Goal: Information Seeking & Learning: Learn about a topic

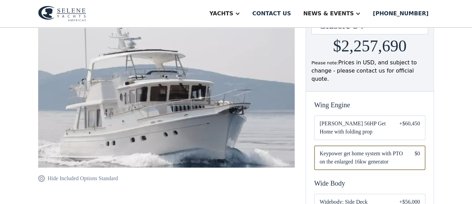
scroll to position [118, 0]
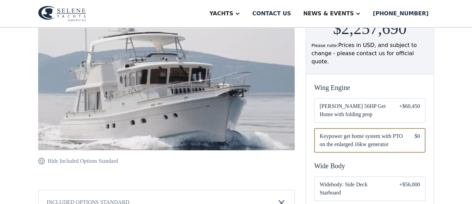
click at [366, 102] on span "[PERSON_NAME] 56HP Get Home with folding prop" at bounding box center [353, 110] width 69 height 16
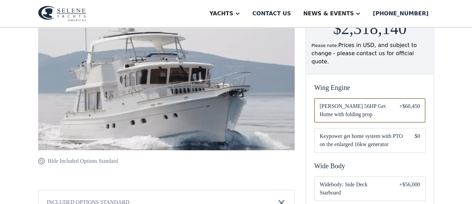
click at [390, 133] on span "Keypower get home system with PTO on the enlarged 16kw generator" at bounding box center [361, 140] width 84 height 16
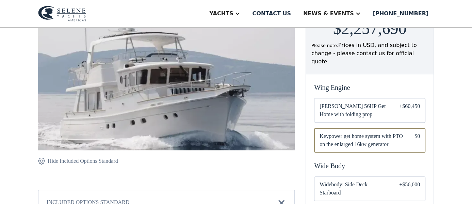
click at [370, 102] on span "[PERSON_NAME] 56HP Get Home with folding prop" at bounding box center [353, 110] width 69 height 16
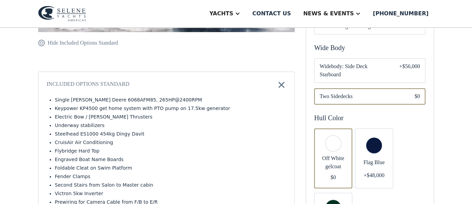
scroll to position [177, 0]
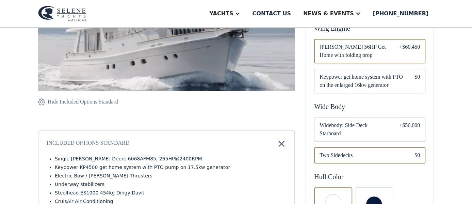
click at [360, 121] on span "Widebody: Side Deck Starboard" at bounding box center [353, 129] width 69 height 16
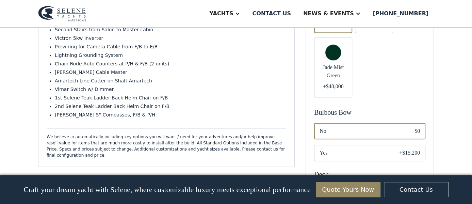
scroll to position [412, 0]
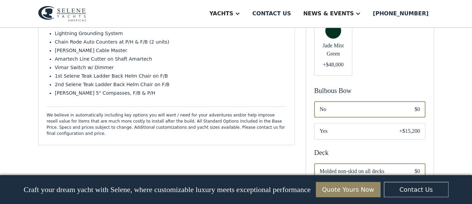
click at [333, 127] on span "Yes" at bounding box center [353, 131] width 69 height 8
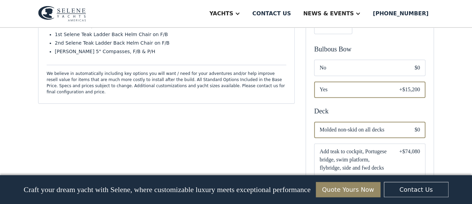
scroll to position [471, 0]
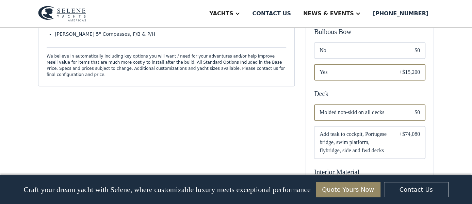
click at [359, 142] on span "Add teak to cockpit, Portugese bridge, swim platform, flybridge, side and fwd d…" at bounding box center [353, 142] width 69 height 24
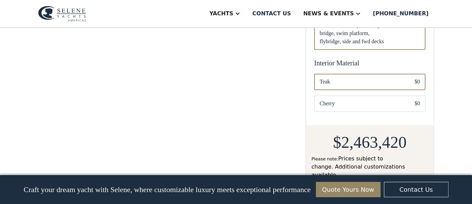
scroll to position [589, 0]
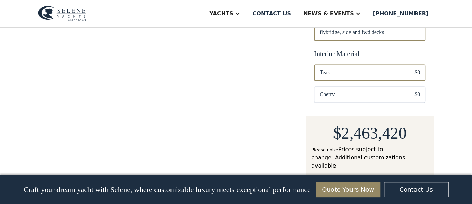
click at [331, 94] on span "Cherry" at bounding box center [361, 94] width 84 height 8
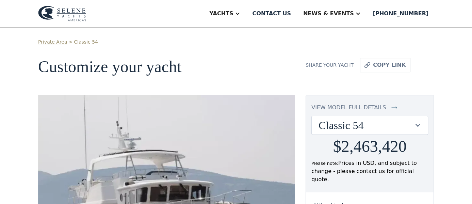
click at [391, 103] on img at bounding box center [394, 107] width 6 height 8
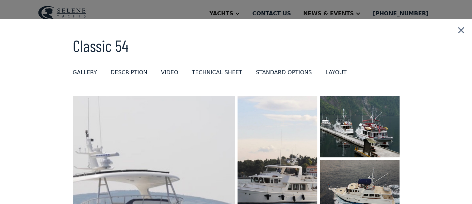
click at [81, 72] on div "GALLERY" at bounding box center [85, 72] width 24 height 8
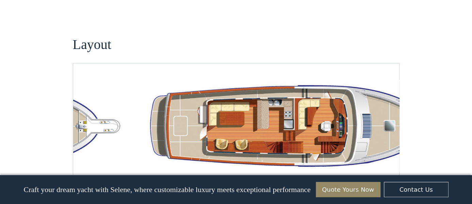
scroll to position [685, 0]
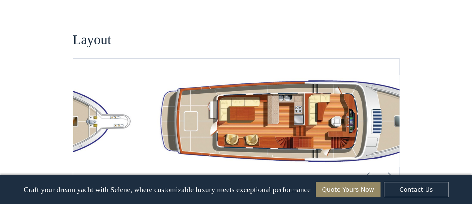
click at [363, 110] on img "open lightbox" at bounding box center [310, 120] width 315 height 92
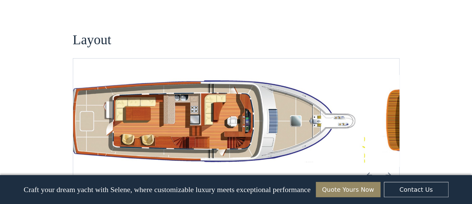
click at [194, 120] on img "open lightbox" at bounding box center [207, 120] width 315 height 92
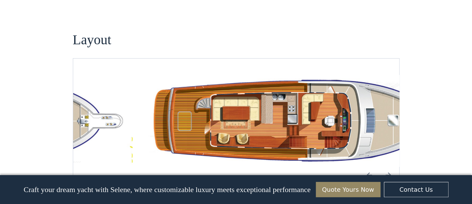
click at [368, 116] on img "open lightbox" at bounding box center [300, 120] width 315 height 92
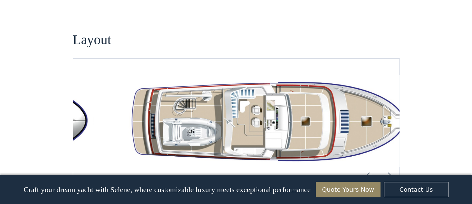
click at [298, 104] on img "open lightbox" at bounding box center [278, 120] width 315 height 92
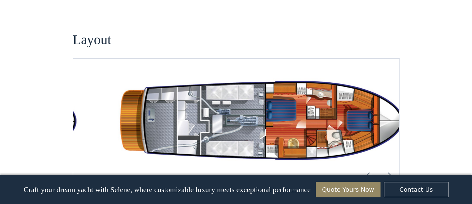
click at [353, 106] on img "open lightbox" at bounding box center [268, 120] width 315 height 92
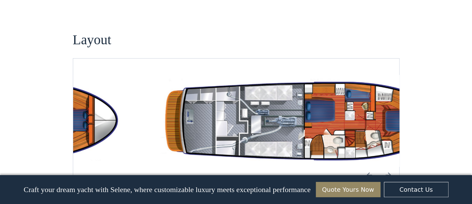
click at [191, 126] on img "open lightbox" at bounding box center [307, 120] width 315 height 92
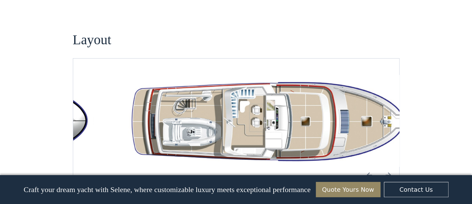
click at [388, 171] on img "Next slide" at bounding box center [388, 174] width 16 height 16
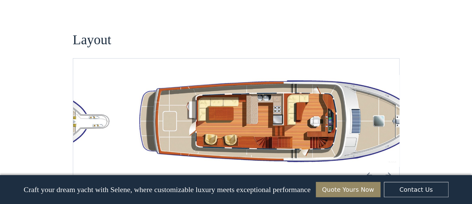
click at [389, 169] on img "Next slide" at bounding box center [388, 174] width 16 height 16
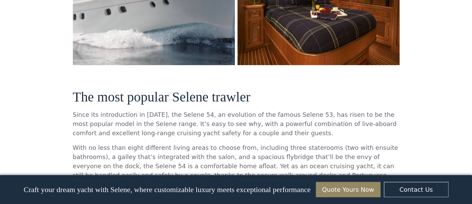
scroll to position [0, 0]
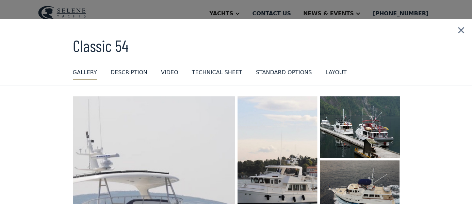
click at [129, 70] on div "DESCRIPTION" at bounding box center [128, 72] width 37 height 8
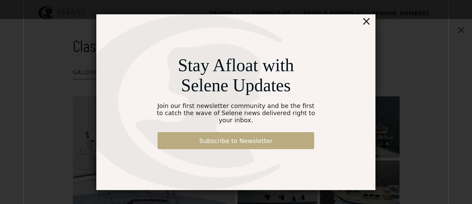
click at [234, 138] on link "Subscribe to Newsletter" at bounding box center [235, 140] width 156 height 17
